Goal: Task Accomplishment & Management: Manage account settings

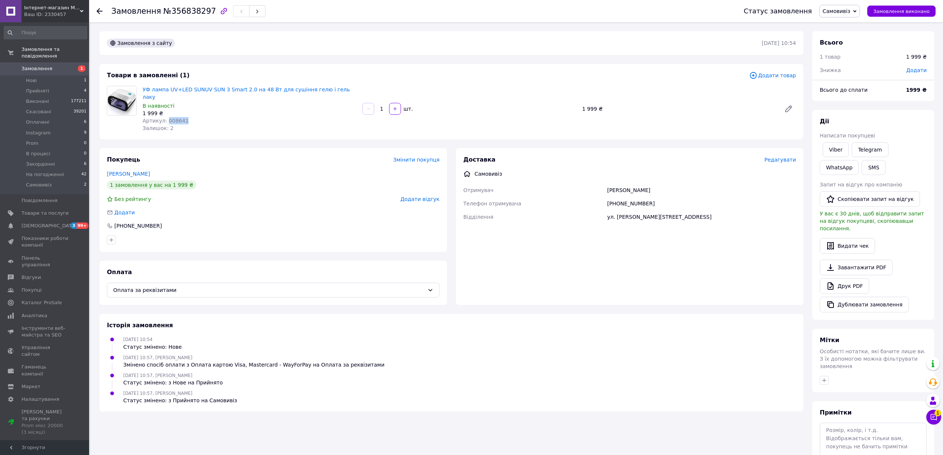
drag, startPoint x: 198, startPoint y: 110, endPoint x: 165, endPoint y: 110, distance: 32.7
click at [165, 117] on div "Артикул: 008641" at bounding box center [250, 120] width 214 height 7
copy span "008641"
drag, startPoint x: 849, startPoint y: 11, endPoint x: 851, endPoint y: 23, distance: 12.0
click at [850, 11] on span "Самовивіз" at bounding box center [836, 11] width 27 height 6
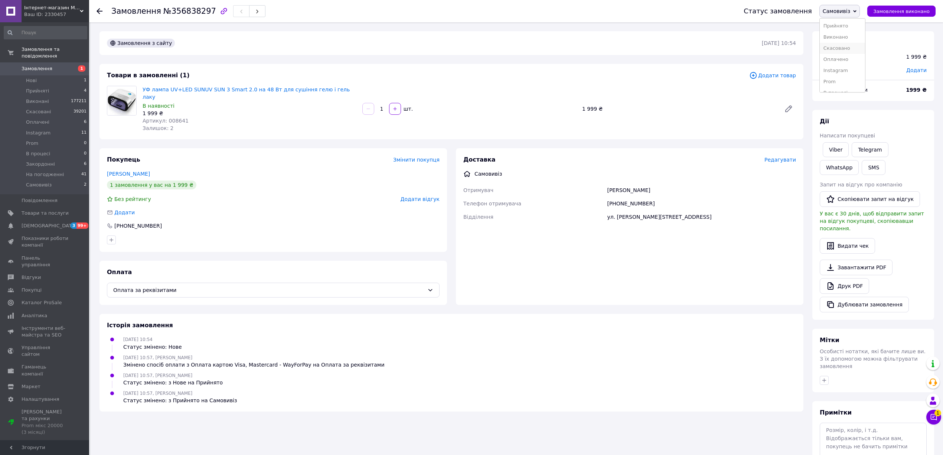
click at [848, 48] on li "Скасовано" at bounding box center [842, 48] width 45 height 11
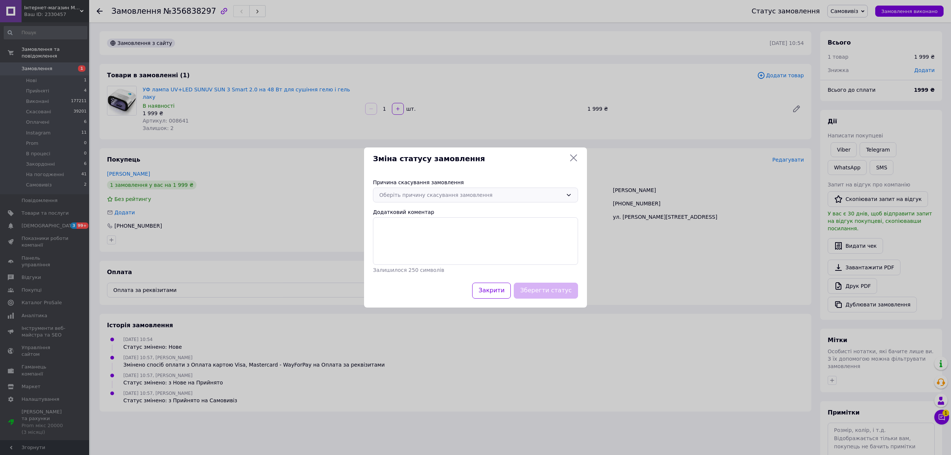
click at [465, 190] on div "Оберіть причину скасування замовлення" at bounding box center [475, 195] width 205 height 15
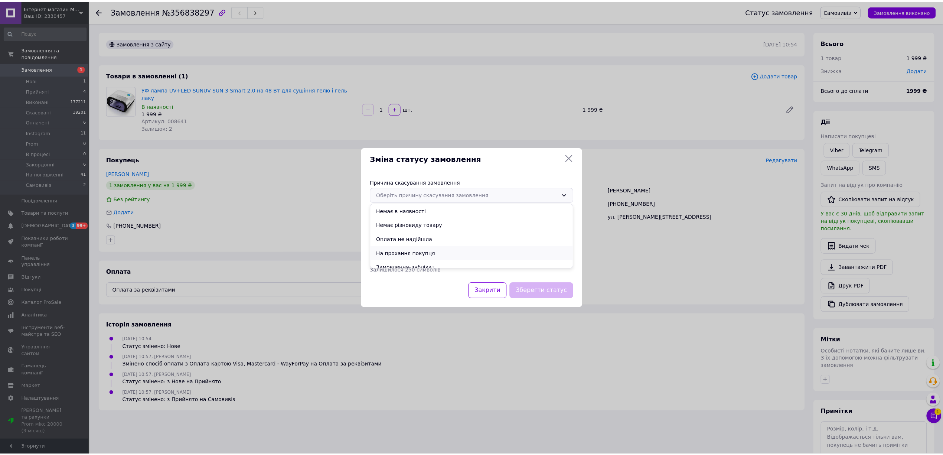
scroll to position [35, 0]
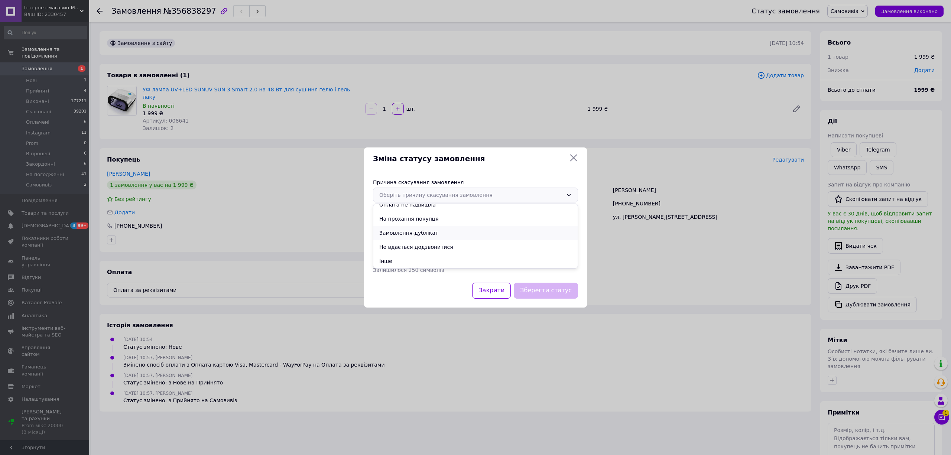
click at [416, 237] on li "Замовлення-дублікат" at bounding box center [475, 233] width 204 height 14
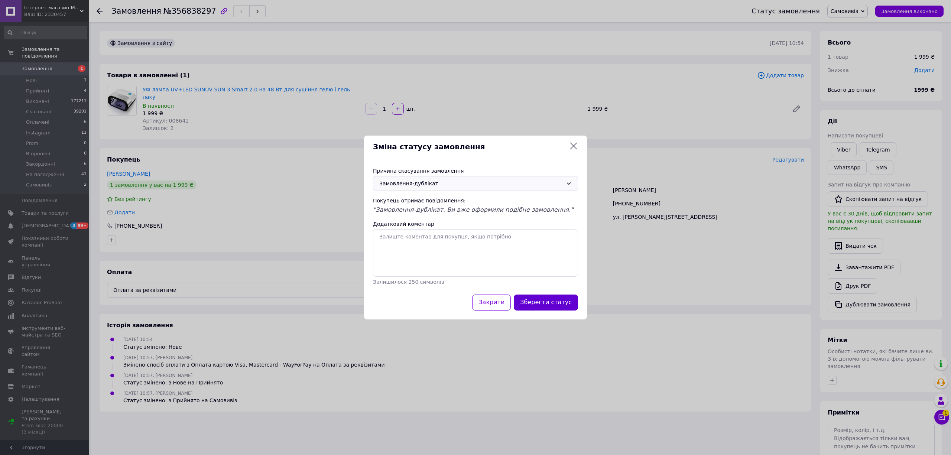
click at [542, 301] on button "Зберегти статус" at bounding box center [546, 303] width 64 height 16
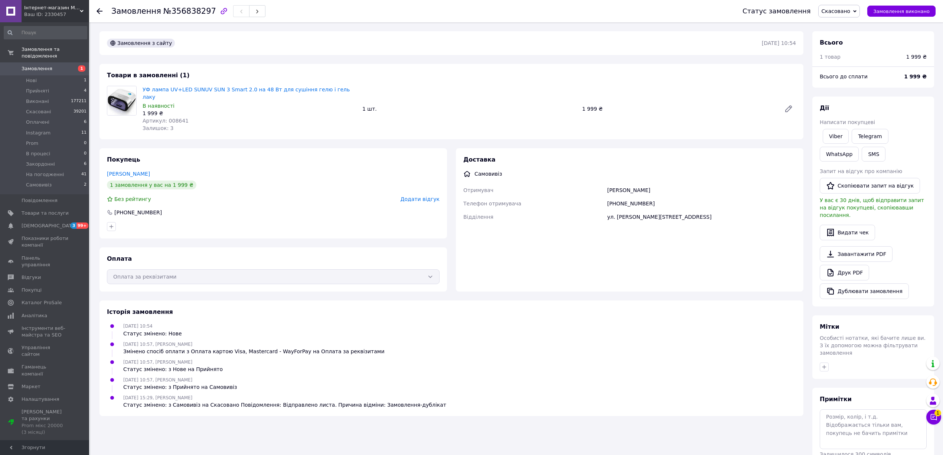
click at [654, 330] on div "12.08.2025 10:54 Статус змінено: Нове" at bounding box center [451, 329] width 695 height 15
drag, startPoint x: 660, startPoint y: 196, endPoint x: 581, endPoint y: 195, distance: 79.1
click at [581, 195] on div "Отримувач Тетяна Телефон отримувача +380978882451 Відділення ул. Дмитриевская, …" at bounding box center [630, 203] width 336 height 40
copy div "Телефон отримувача +380978882451"
click at [34, 65] on span "Замовлення" at bounding box center [37, 68] width 31 height 7
